Goal: Information Seeking & Learning: Learn about a topic

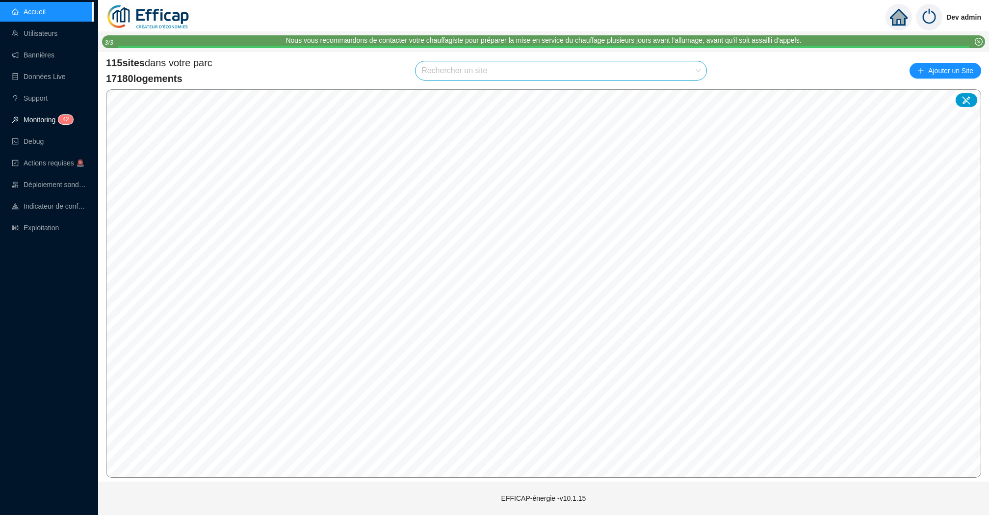
click at [35, 117] on link "Monitoring 4 2" at bounding box center [41, 120] width 58 height 8
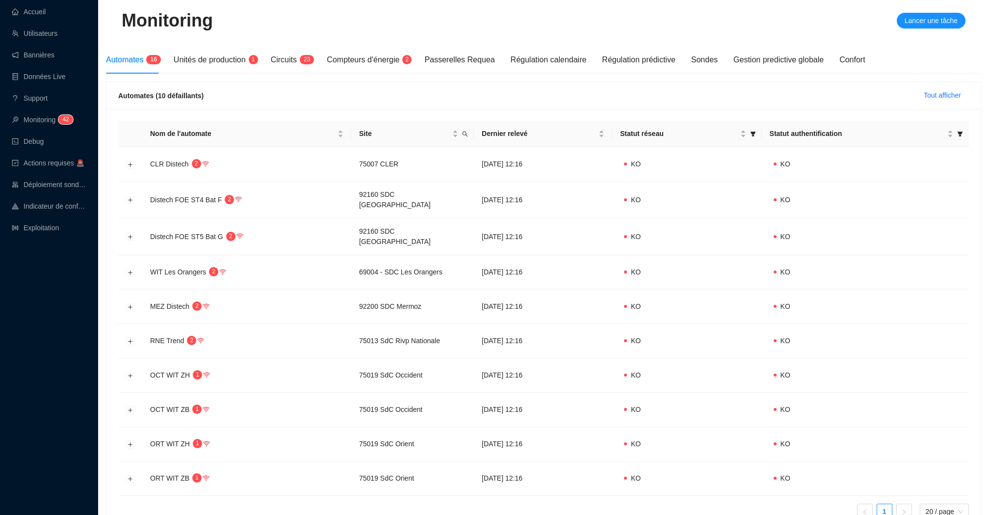
scroll to position [118, 0]
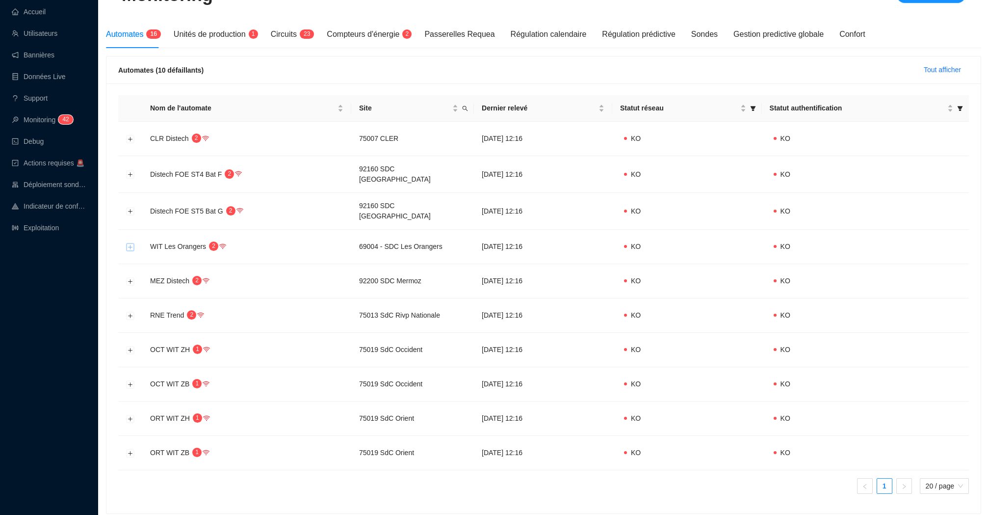
click at [132, 243] on button "Développer la ligne" at bounding box center [131, 247] width 8 height 8
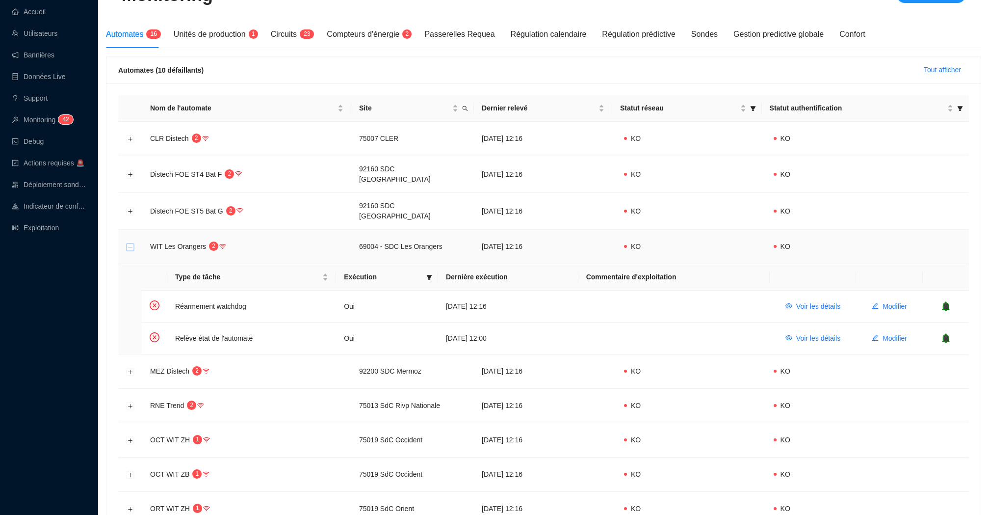
click at [131, 243] on button "Réduire la ligne" at bounding box center [131, 247] width 8 height 8
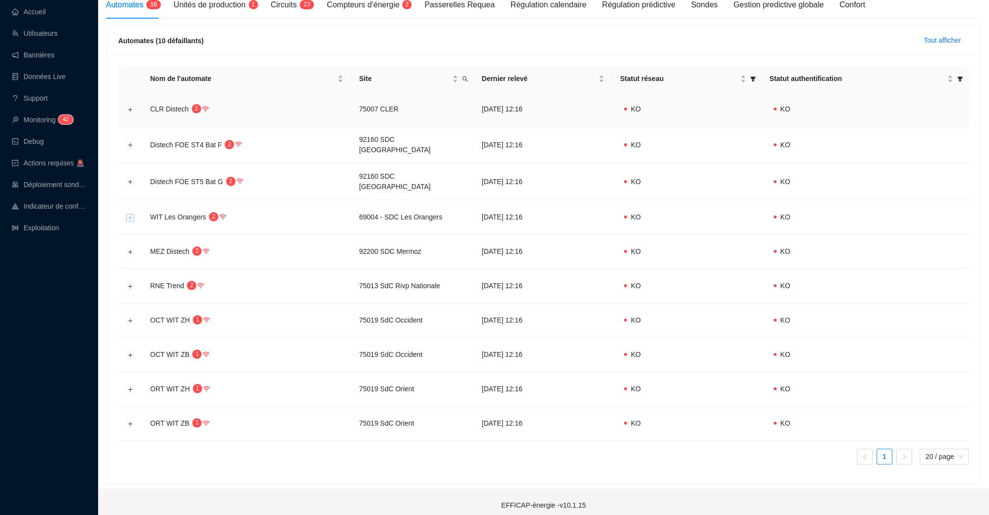
scroll to position [0, 0]
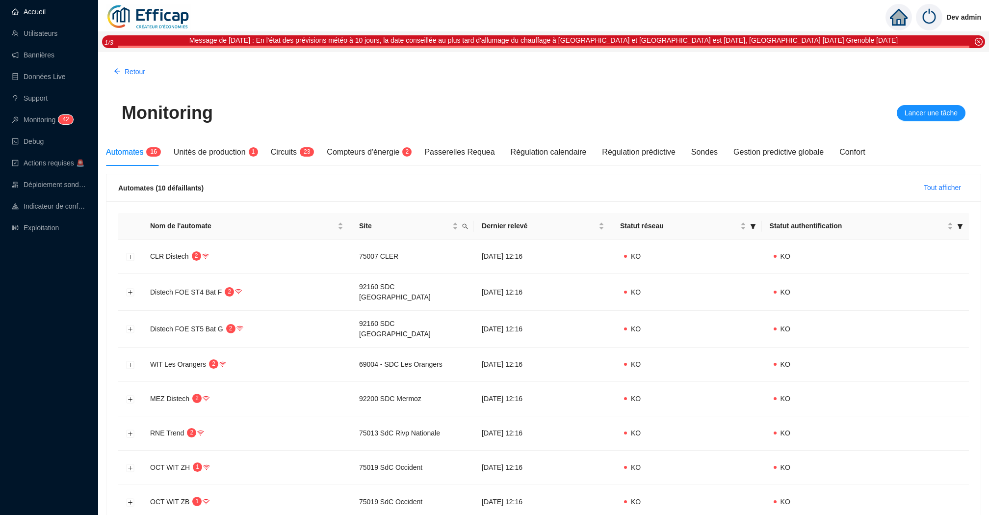
click at [20, 9] on link "Accueil" at bounding box center [29, 12] width 34 height 8
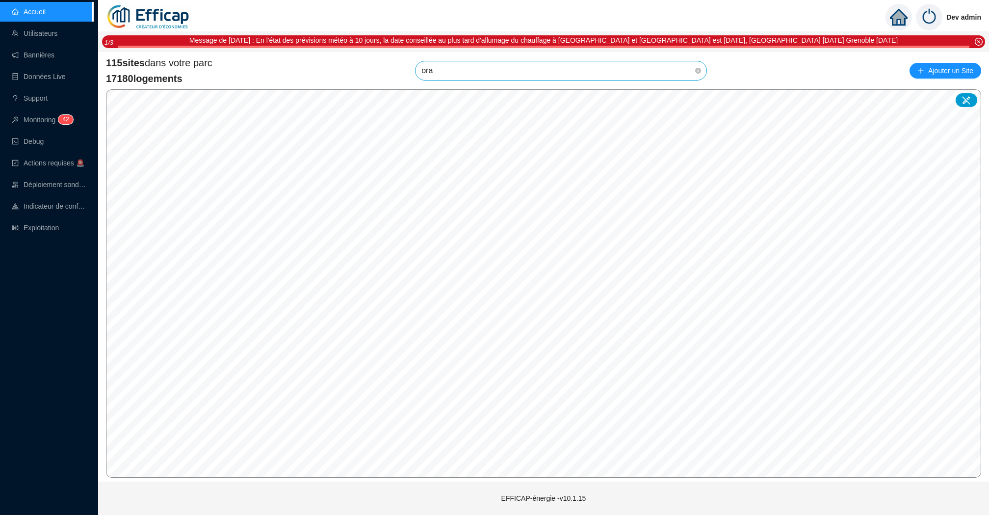
type input "oran"
click at [686, 95] on icon at bounding box center [687, 94] width 7 height 7
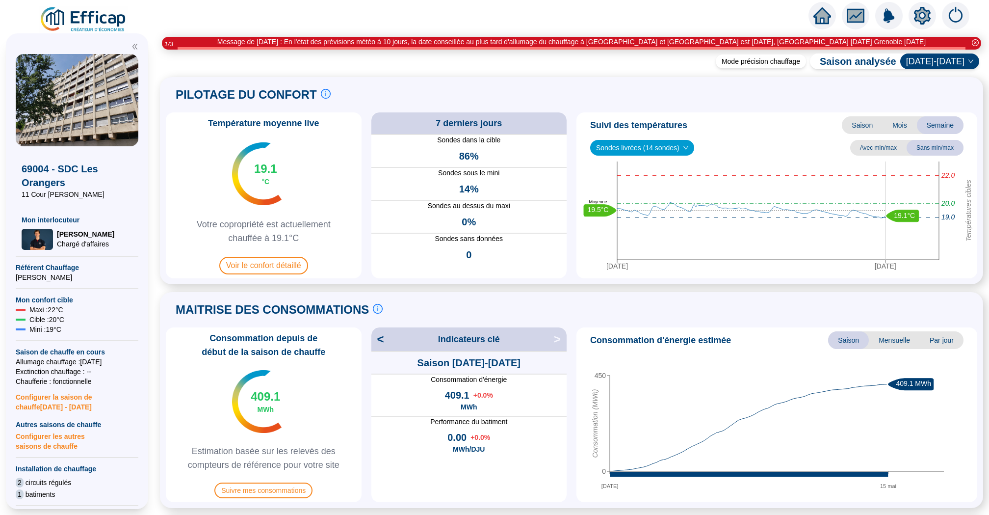
click at [821, 15] on icon "home" at bounding box center [822, 16] width 18 height 14
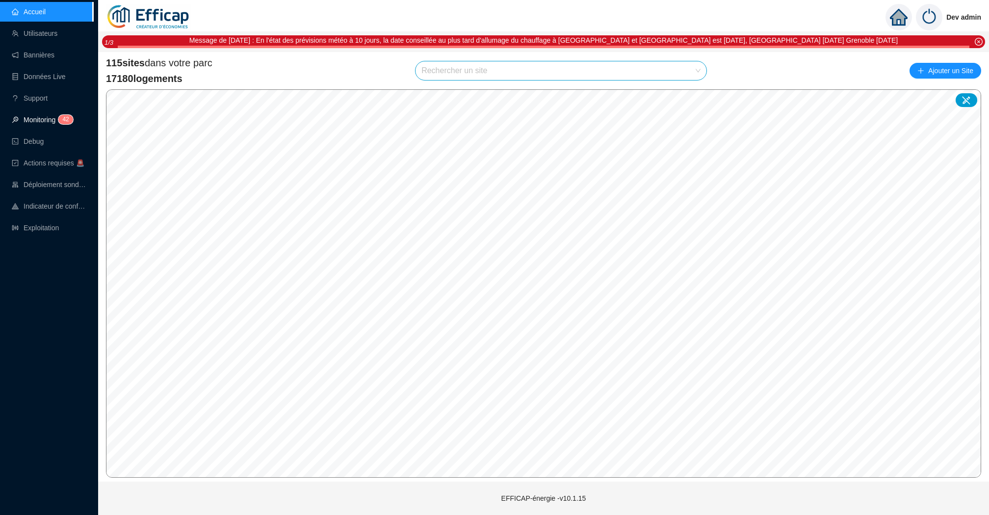
click at [33, 116] on link "Monitoring 4 2" at bounding box center [41, 120] width 58 height 8
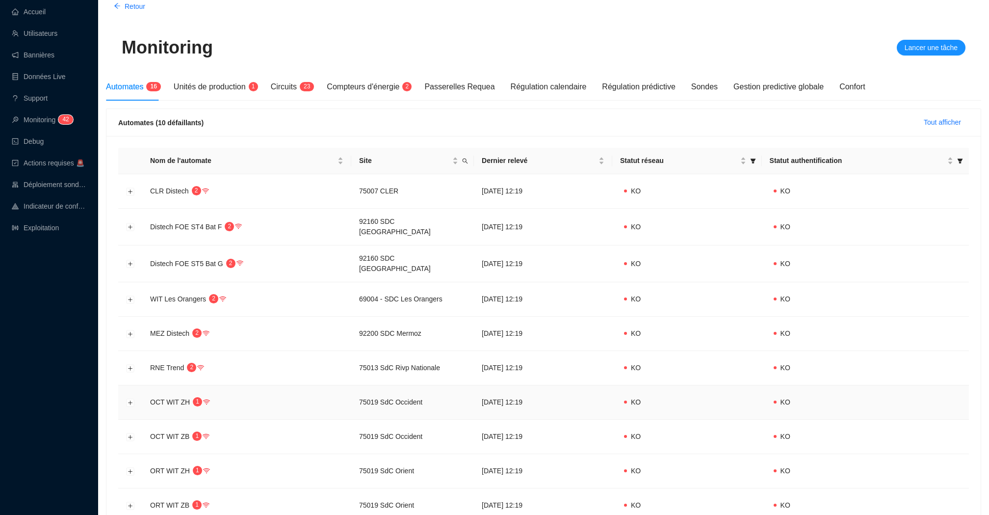
scroll to position [147, 0]
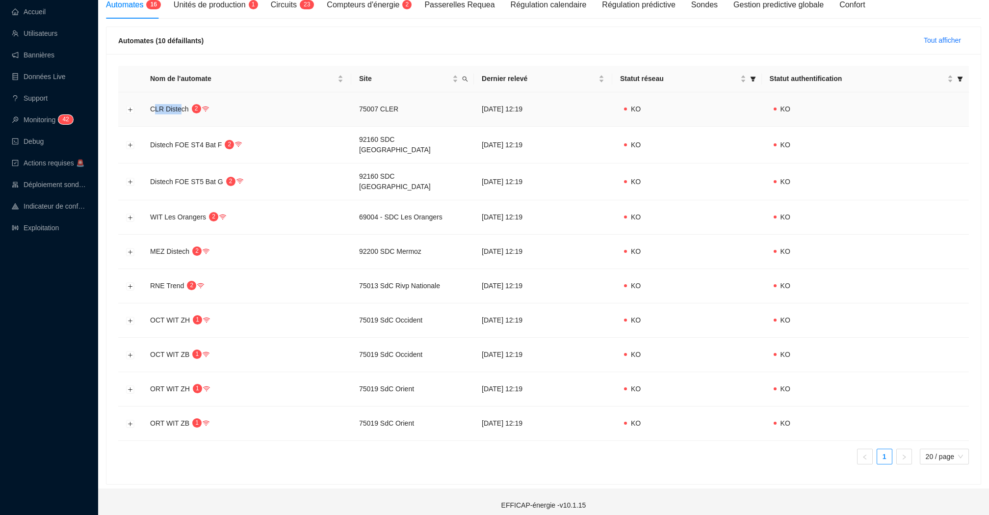
drag, startPoint x: 181, startPoint y: 109, endPoint x: 154, endPoint y: 109, distance: 27.0
click at [154, 109] on span "CLR Distech" at bounding box center [169, 109] width 39 height 8
click at [182, 104] on td "CLR Distech 2" at bounding box center [246, 109] width 209 height 34
drag, startPoint x: 182, startPoint y: 107, endPoint x: 157, endPoint y: 107, distance: 25.0
click at [157, 107] on span "CLR Distech" at bounding box center [169, 109] width 39 height 8
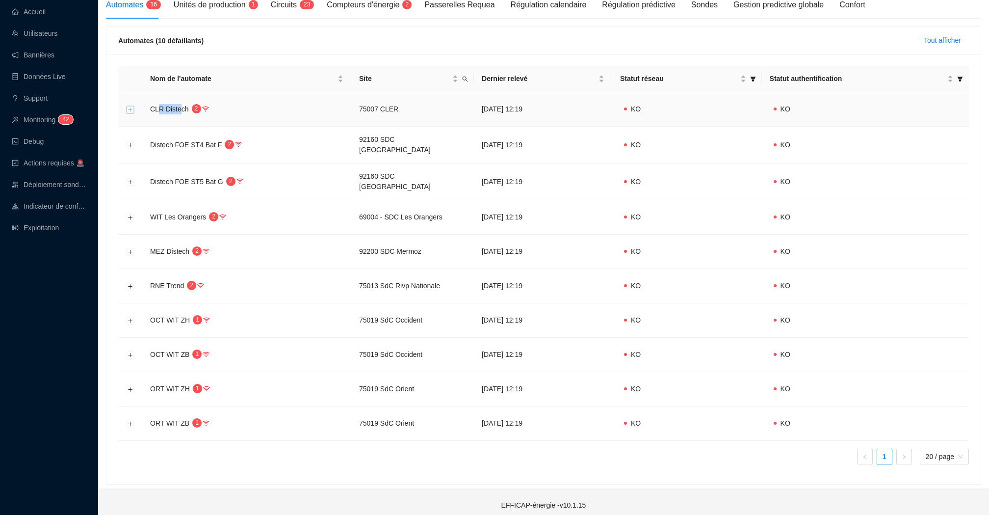
click at [131, 107] on button "Développer la ligne" at bounding box center [131, 109] width 8 height 8
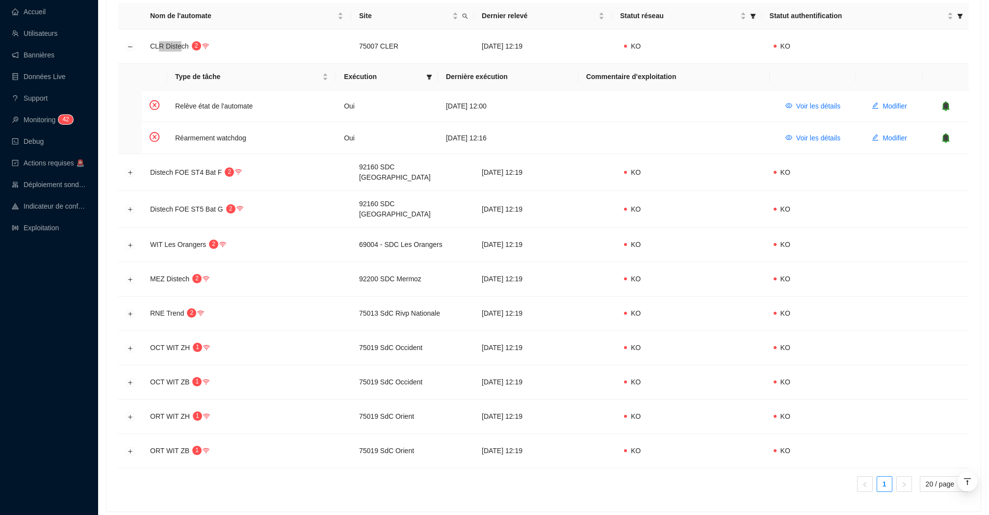
scroll to position [219, 0]
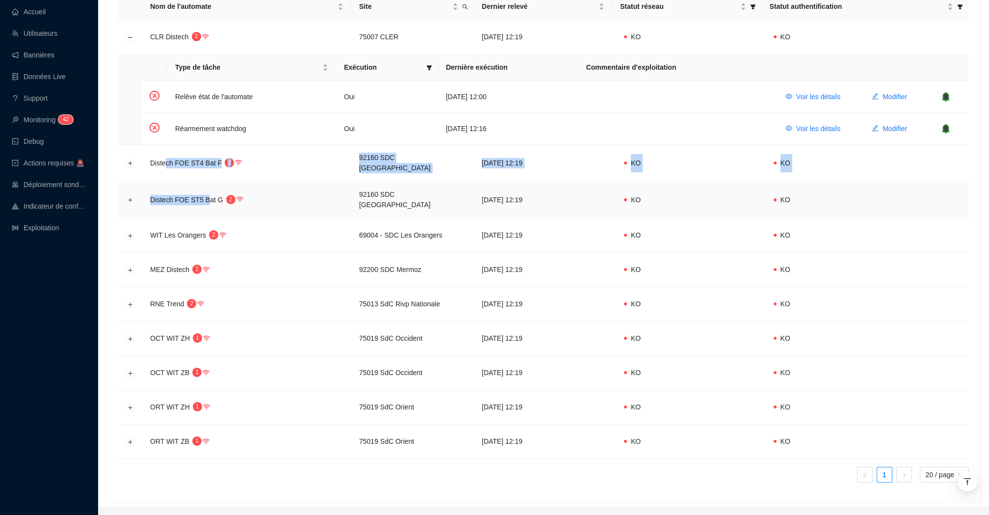
drag, startPoint x: 165, startPoint y: 156, endPoint x: 209, endPoint y: 196, distance: 58.7
click at [209, 196] on tbody "CLR Distech 2 75007 CLER [DATE] 12:19 KO KO Type de tâche Exécution Dernière ex…" at bounding box center [543, 239] width 851 height 439
click at [295, 205] on td "Distech FOE ST5 Bat G 2" at bounding box center [246, 200] width 209 height 37
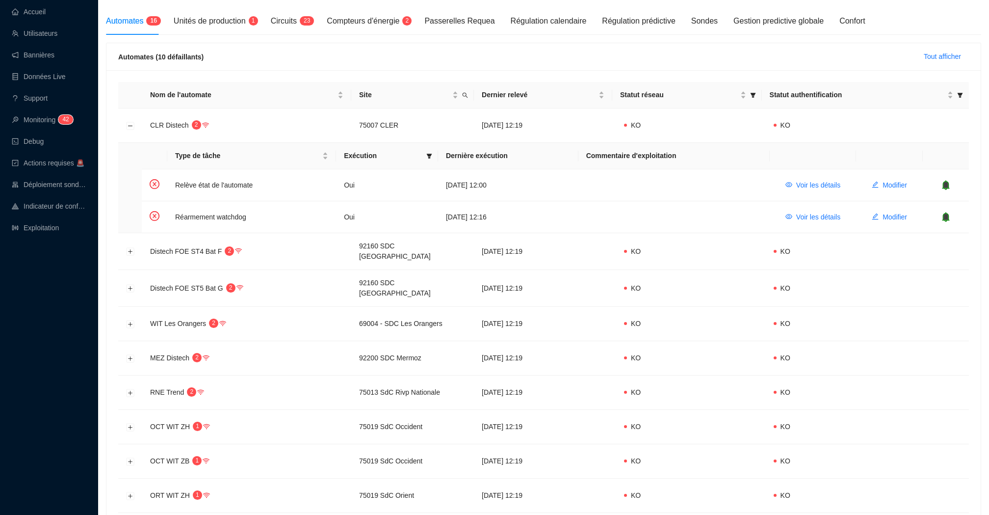
scroll to position [0, 0]
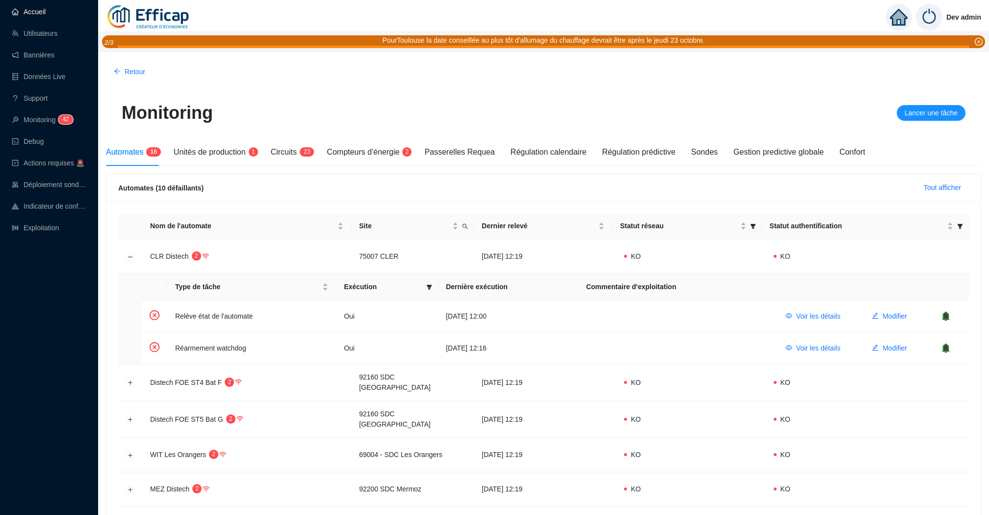
drag, startPoint x: 60, startPoint y: 18, endPoint x: 70, endPoint y: 18, distance: 9.3
click at [46, 16] on link "Accueil" at bounding box center [29, 12] width 34 height 8
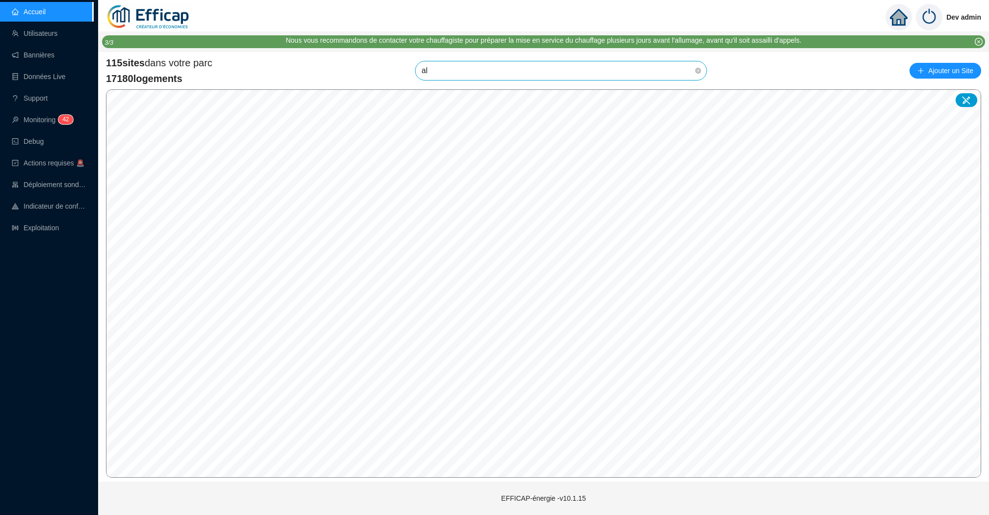
type input "alb"
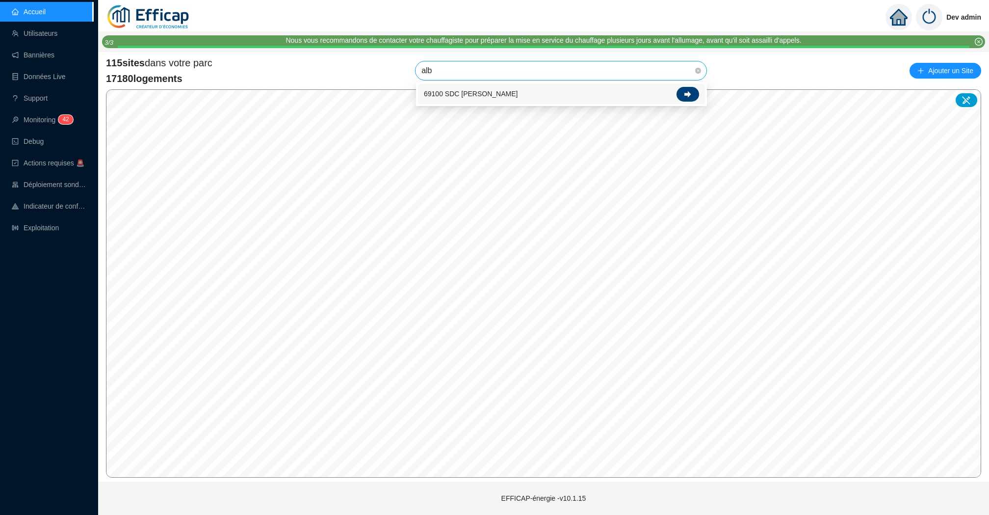
click at [688, 91] on icon at bounding box center [687, 94] width 7 height 7
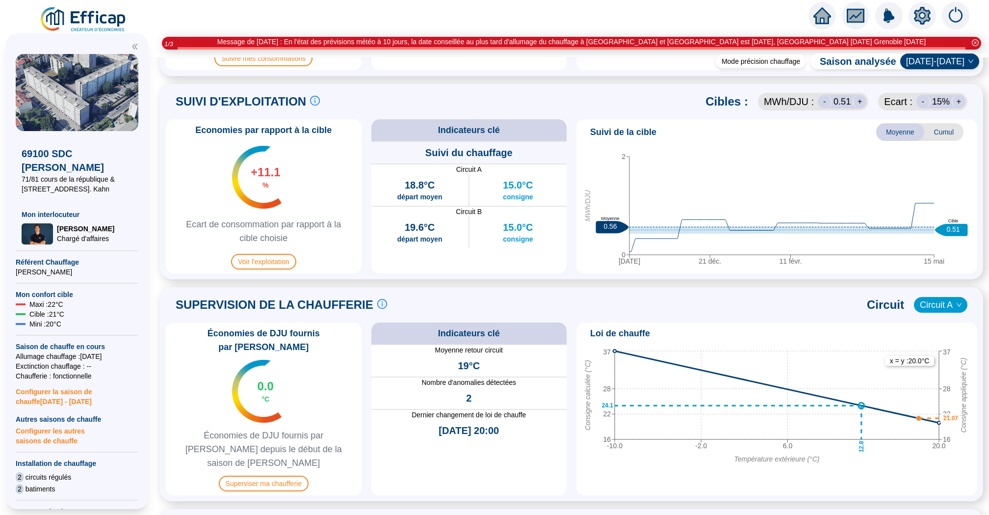
scroll to position [604, 0]
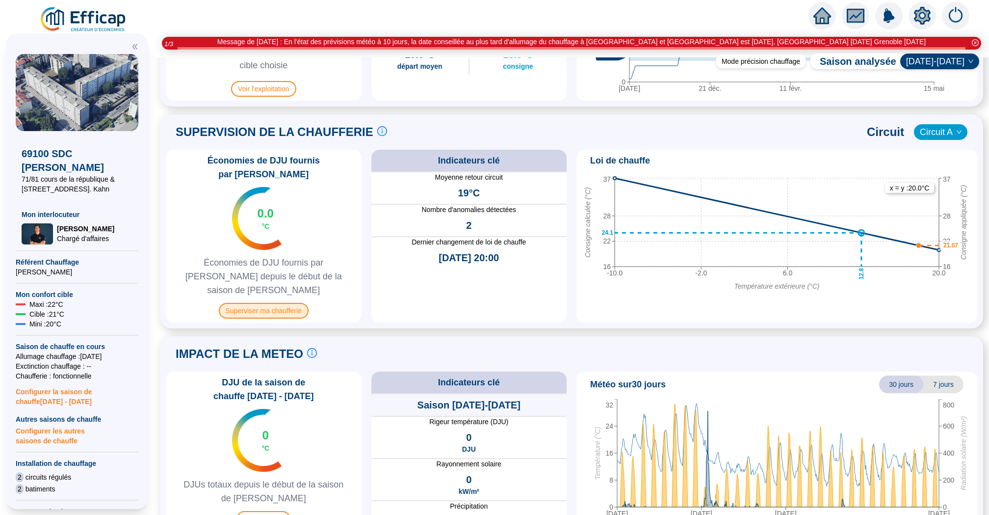
click at [273, 303] on span "Superviser ma chaufferie" at bounding box center [264, 311] width 90 height 16
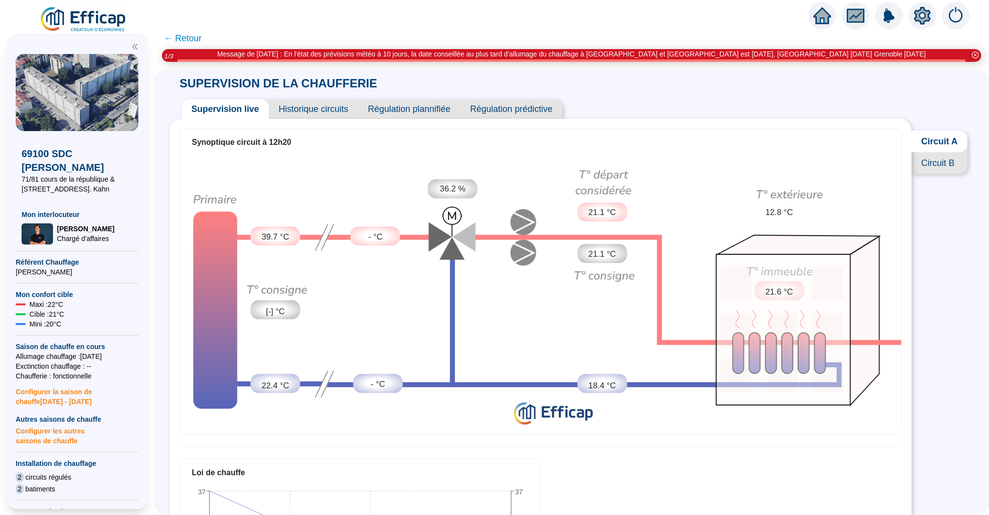
click at [329, 119] on div "Synoptique circuit à 12h20 39.7 °C [-] °C 22.4 °C - °C - °C 36.2 % 21.1 °C 21.1…" at bounding box center [541, 511] width 742 height 785
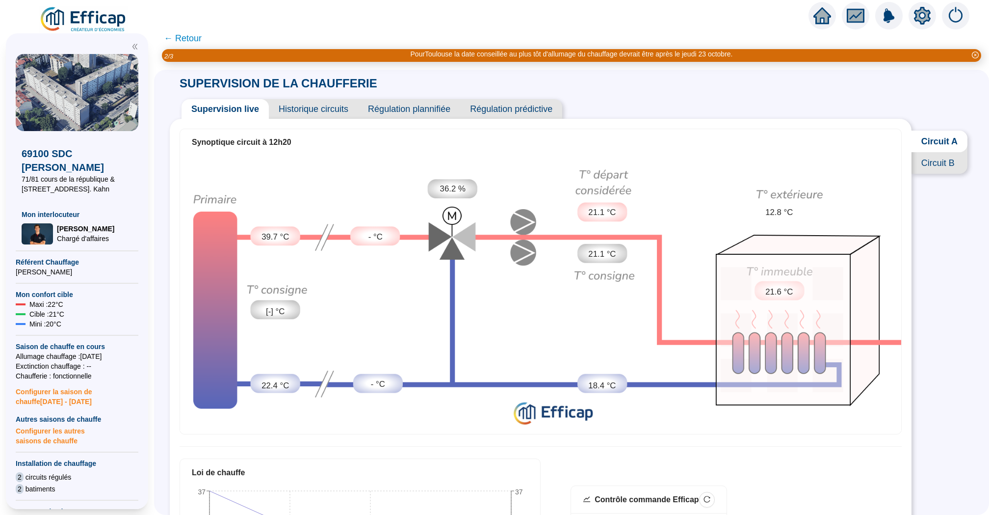
click at [329, 109] on span "Historique circuits" at bounding box center [313, 109] width 89 height 20
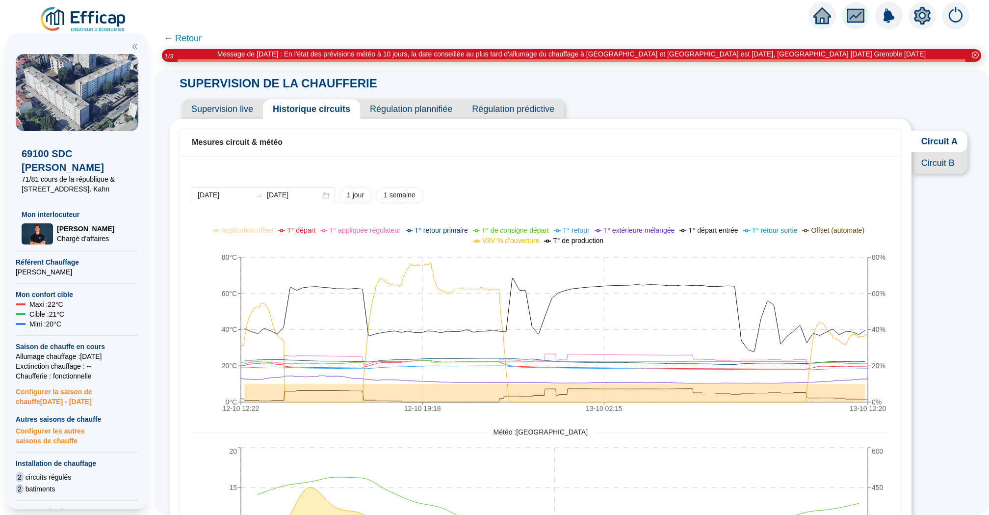
click at [940, 164] on span "Circuit B" at bounding box center [940, 163] width 56 height 22
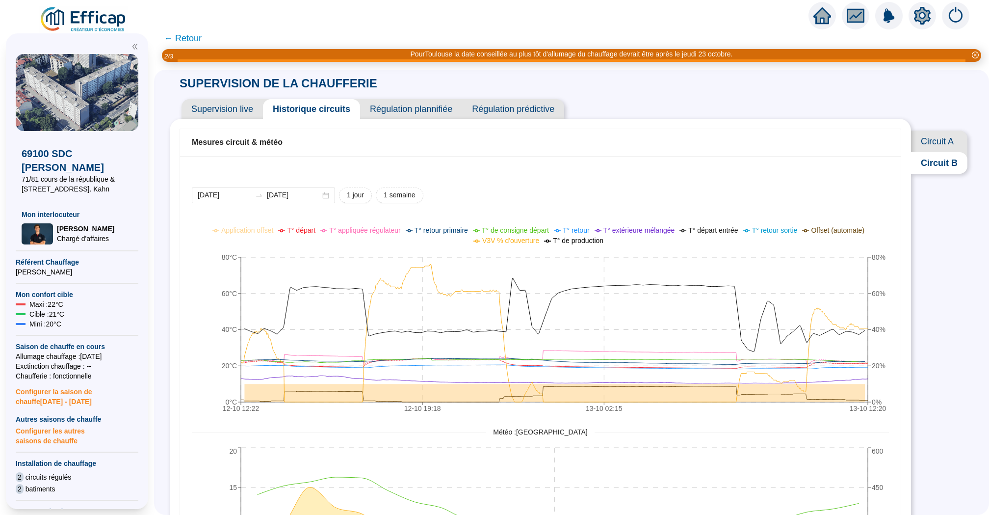
click at [926, 145] on span "Circuit A" at bounding box center [939, 142] width 56 height 22
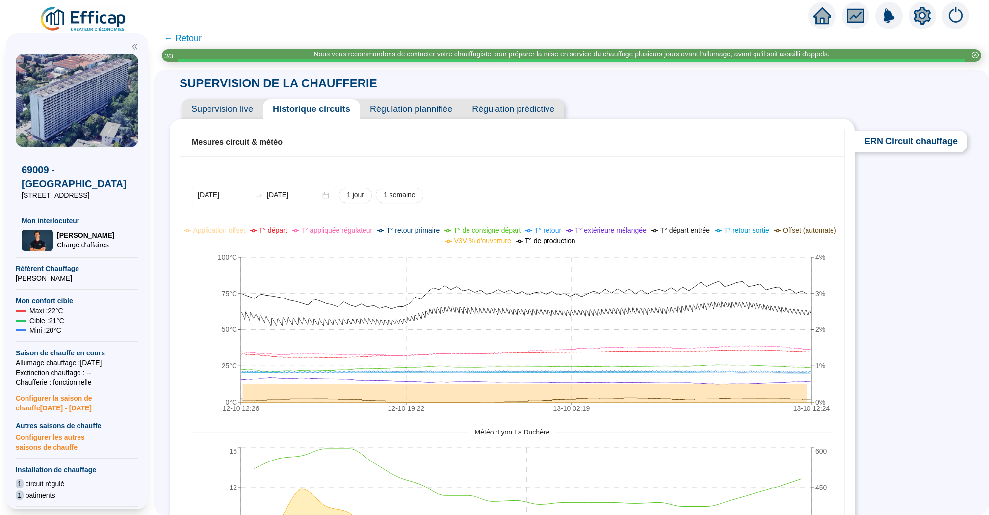
click at [192, 34] on span "← Retour" at bounding box center [183, 38] width 38 height 14
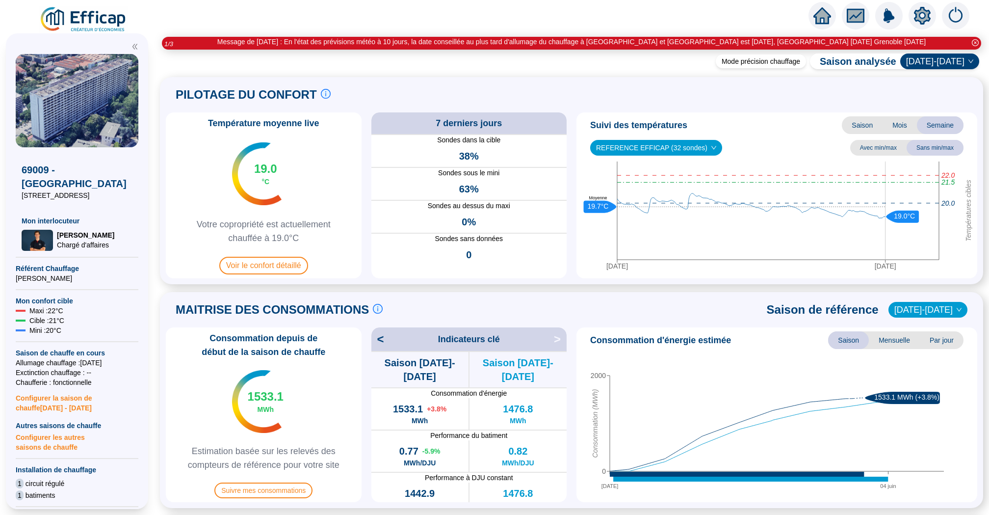
click at [65, 26] on img at bounding box center [83, 19] width 89 height 27
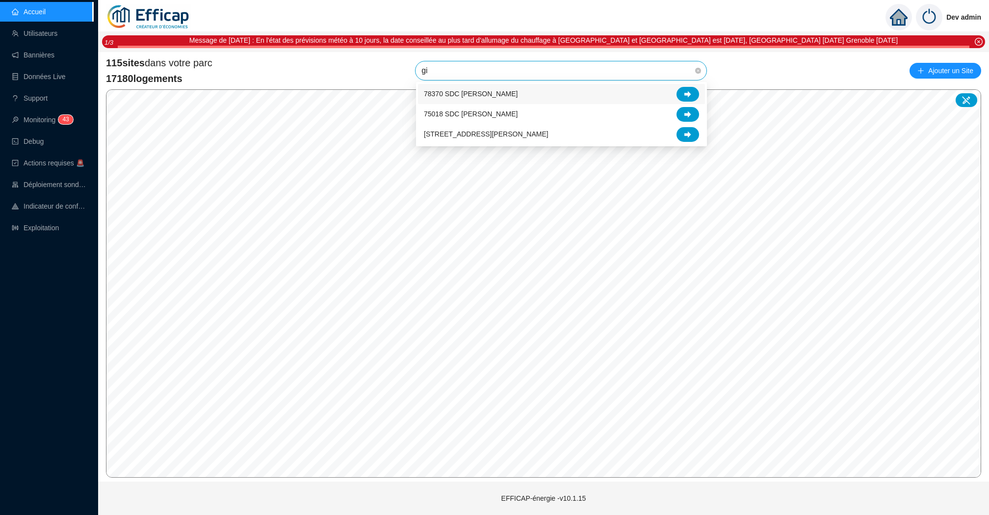
type input "gir"
click at [685, 95] on icon at bounding box center [687, 94] width 7 height 6
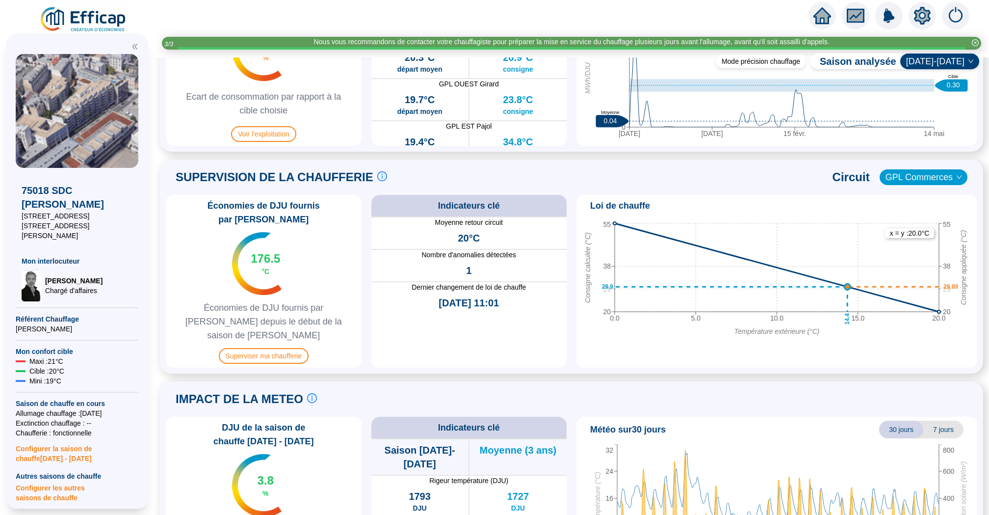
scroll to position [609, 0]
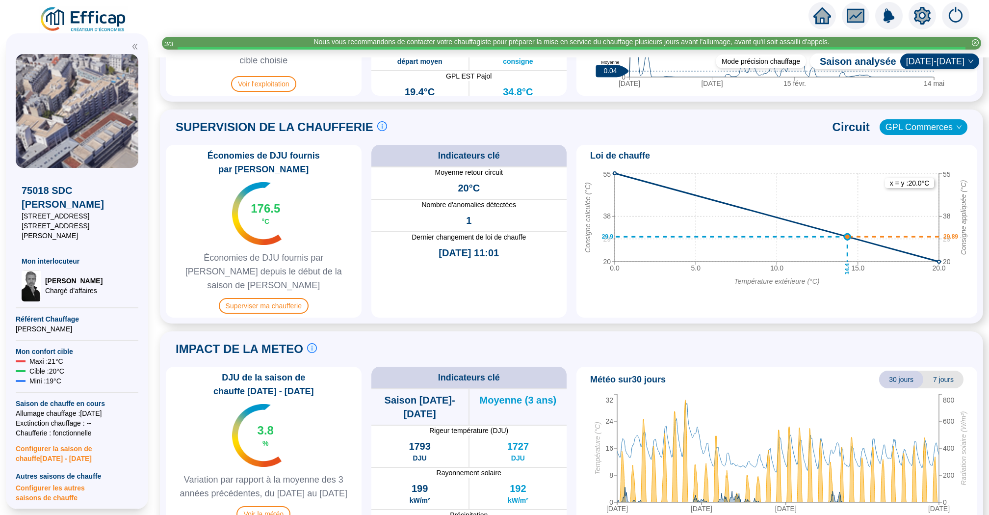
click at [268, 271] on div "Économies de DJU fournis par Efficap 176.5 °C Économies de DJU fournis par Effi…" at bounding box center [264, 231] width 196 height 173
click at [267, 298] on span "Superviser ma chaufferie" at bounding box center [264, 306] width 90 height 16
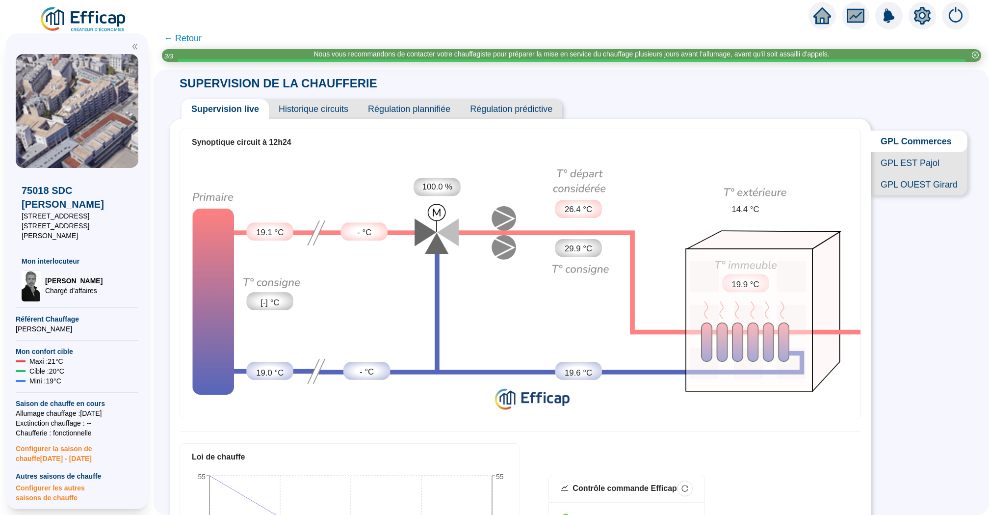
click at [335, 107] on span "Historique circuits" at bounding box center [313, 109] width 89 height 20
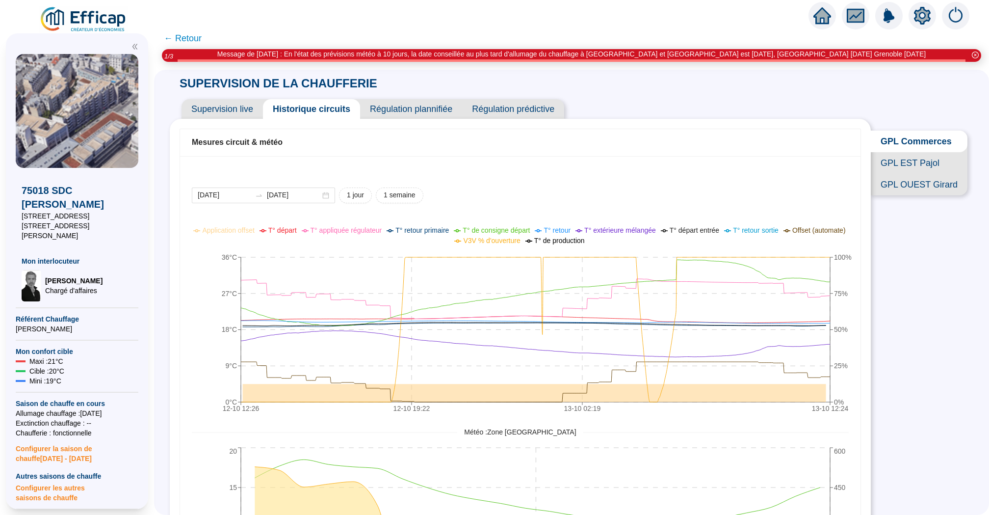
click at [907, 177] on span "GPL OUEST Girard" at bounding box center [919, 185] width 97 height 22
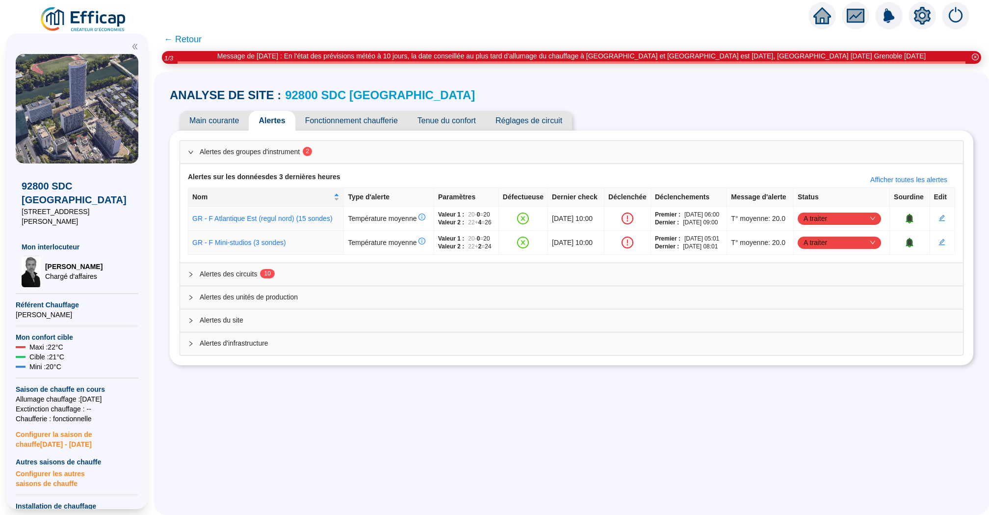
click at [797, 279] on span "Alertes des circuits 1 0" at bounding box center [578, 274] width 756 height 10
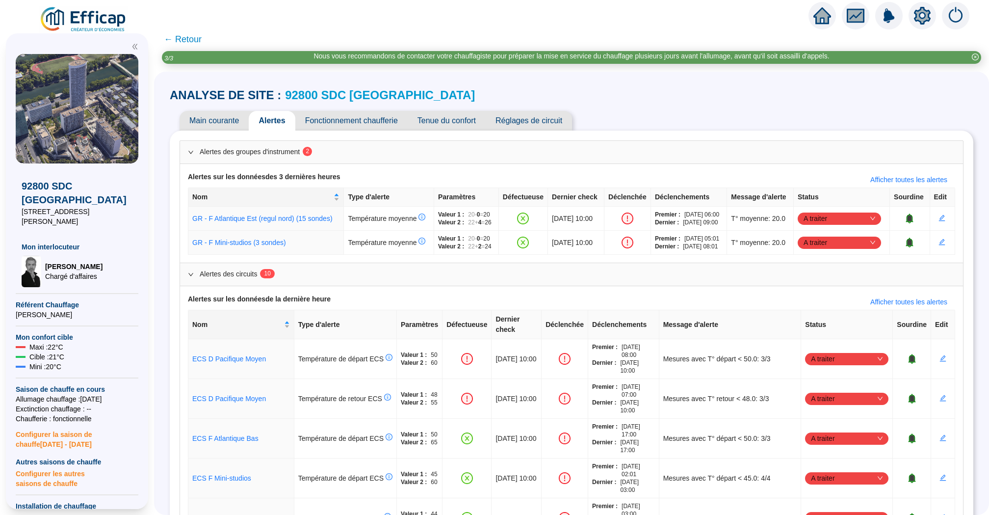
click at [815, 22] on icon "home" at bounding box center [822, 16] width 18 height 18
